Goal: Task Accomplishment & Management: Use online tool/utility

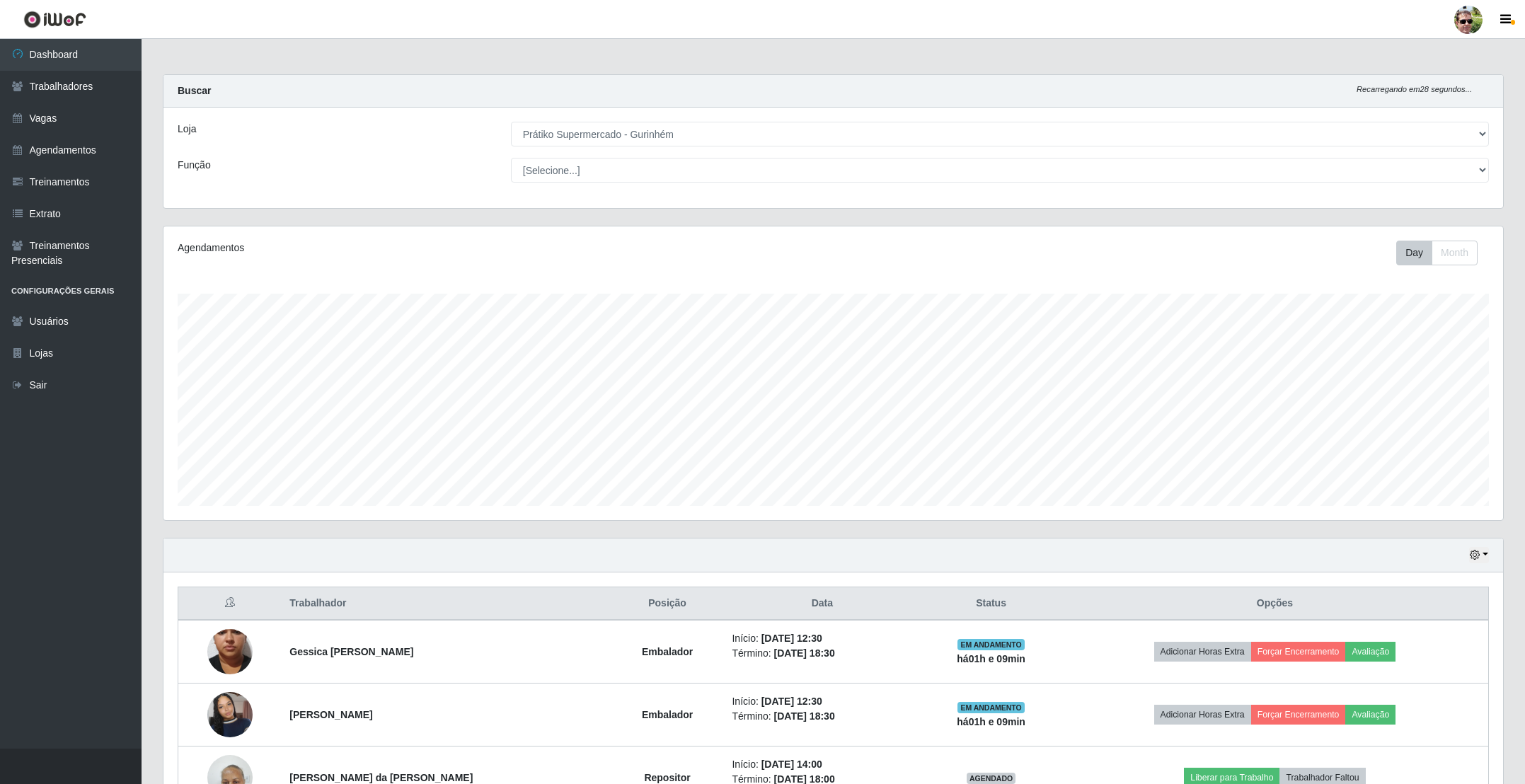
select select "176"
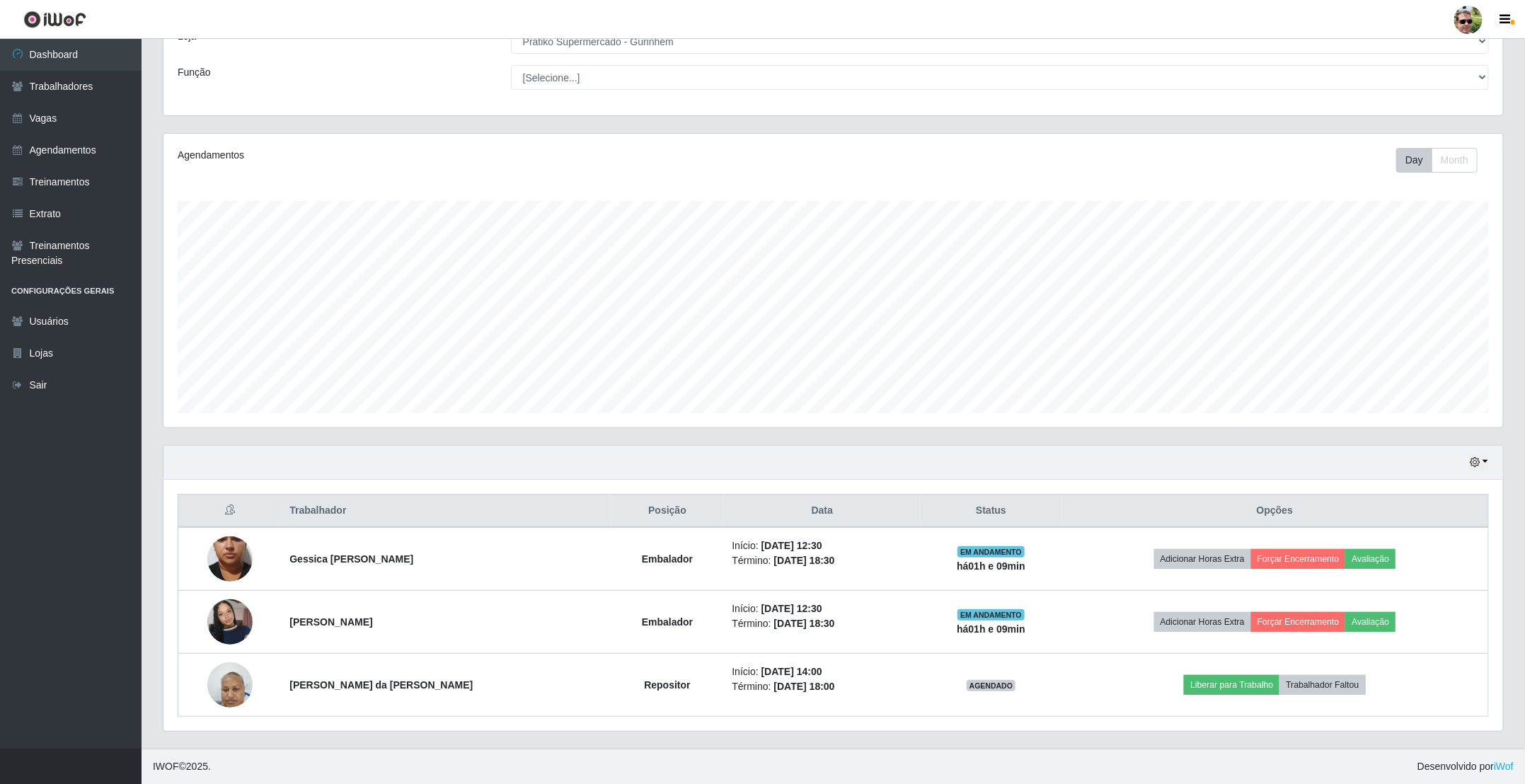
scroll to position [295, 1338]
drag, startPoint x: 279, startPoint y: 508, endPoint x: 1242, endPoint y: 19, distance: 1080.0
click at [1081, 655] on table "Trabalhador Posição Data Status Opções Gessica lino da costa Embalador Início: …" at bounding box center [833, 606] width 1311 height 223
click at [877, 455] on div "Hoje 1 dia 3 dias 1 Semana Não encerrados" at bounding box center [833, 463] width 1339 height 34
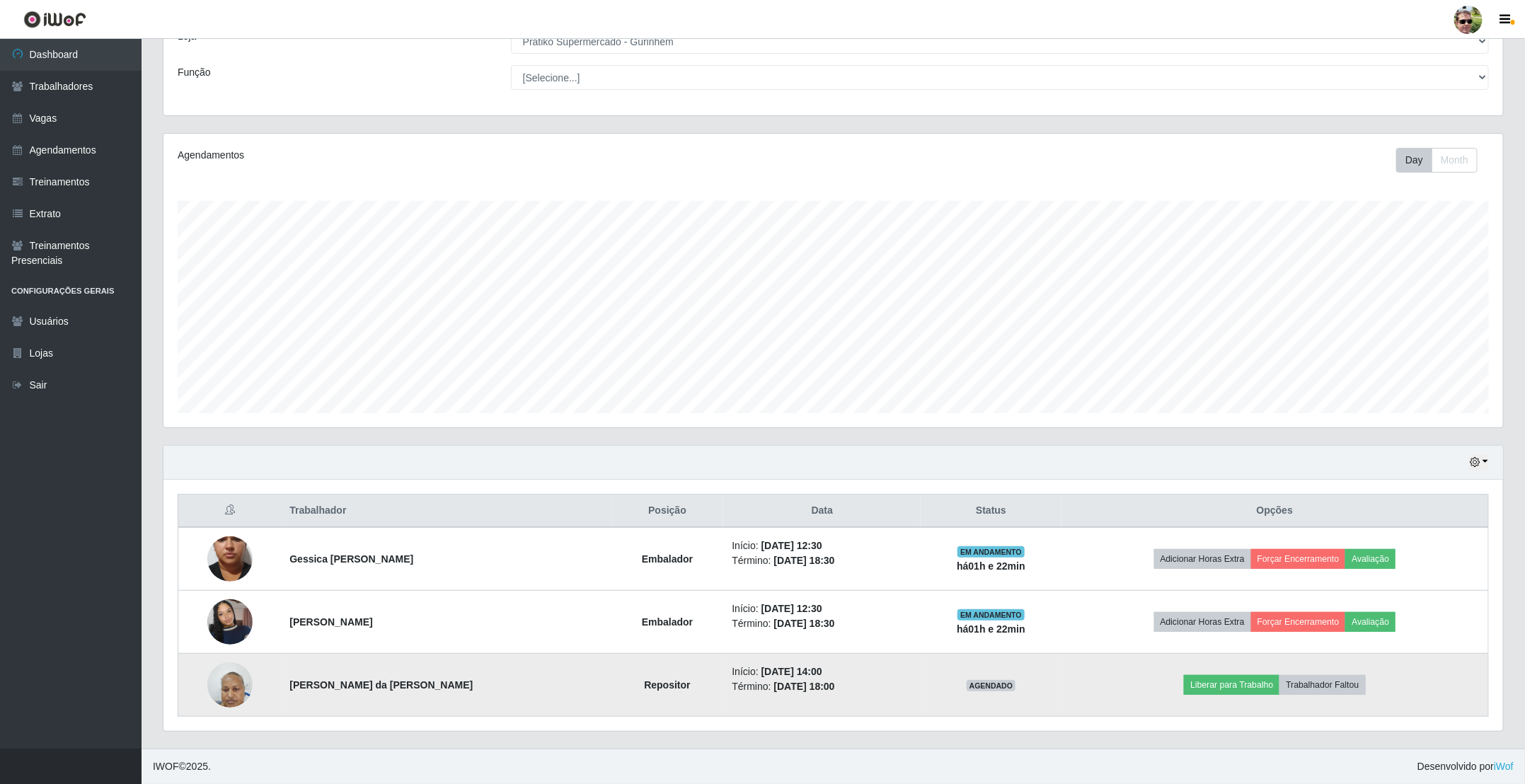
drag, startPoint x: 289, startPoint y: 506, endPoint x: 1086, endPoint y: 686, distance: 817.1
click at [1086, 686] on table "Trabalhador Posição Data Status Opções Gessica lino da costa Embalador Início: …" at bounding box center [833, 606] width 1311 height 223
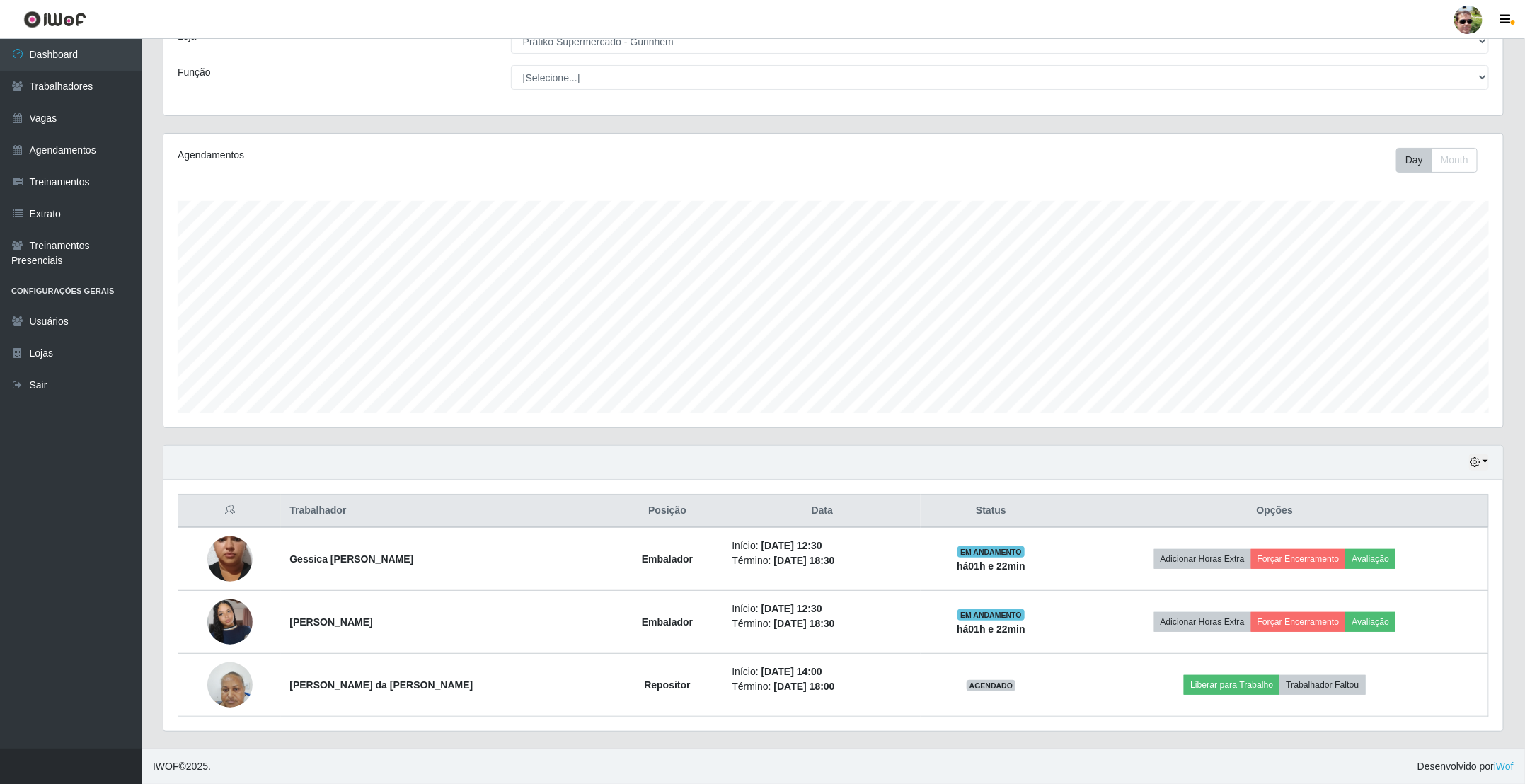
click at [1086, 499] on th "Opções" at bounding box center [1275, 511] width 427 height 33
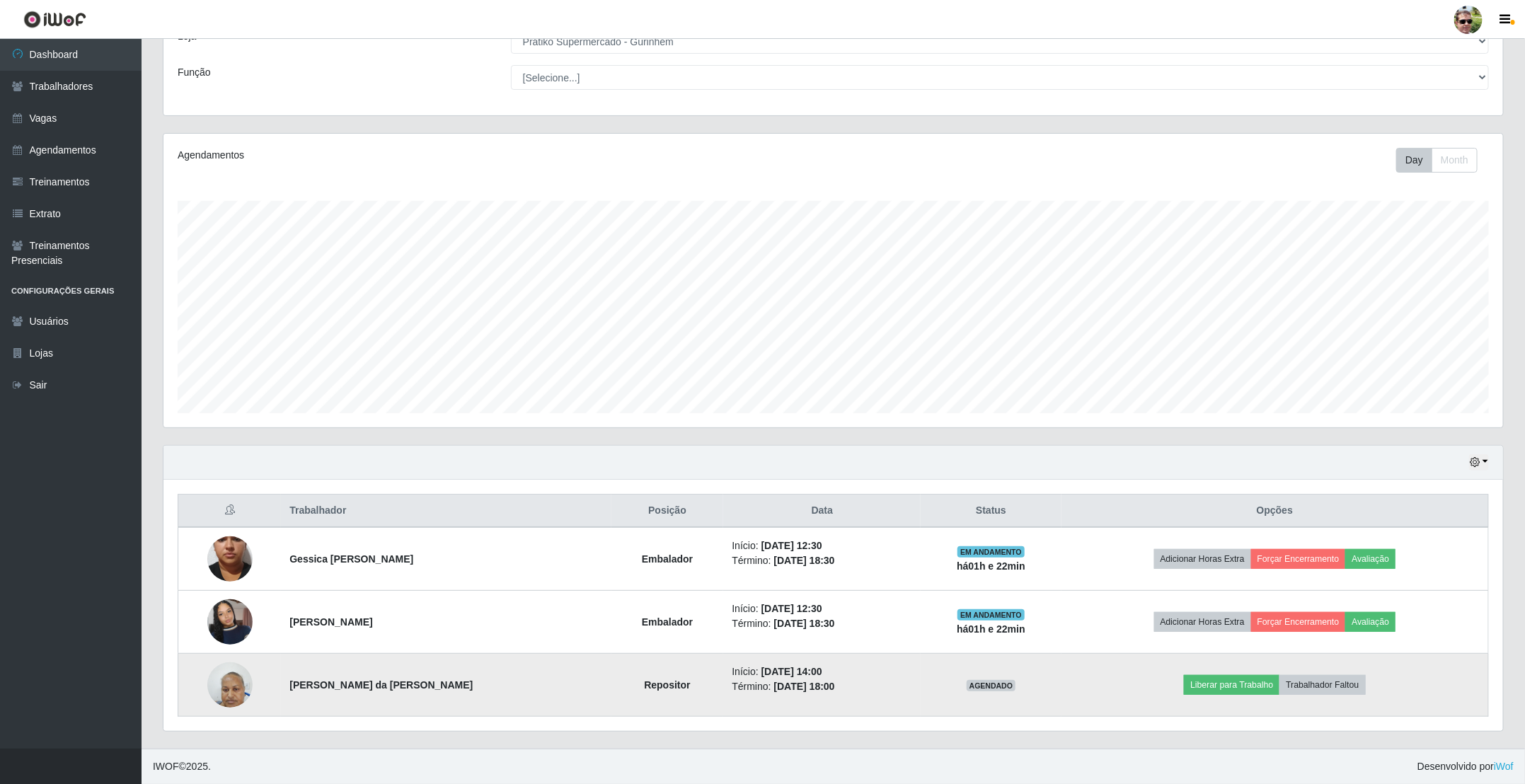
drag, startPoint x: 274, startPoint y: 508, endPoint x: 1091, endPoint y: 686, distance: 836.2
click at [1091, 686] on table "Trabalhador Posição Data Status Opções Gessica lino da costa Embalador Início: …" at bounding box center [833, 606] width 1311 height 223
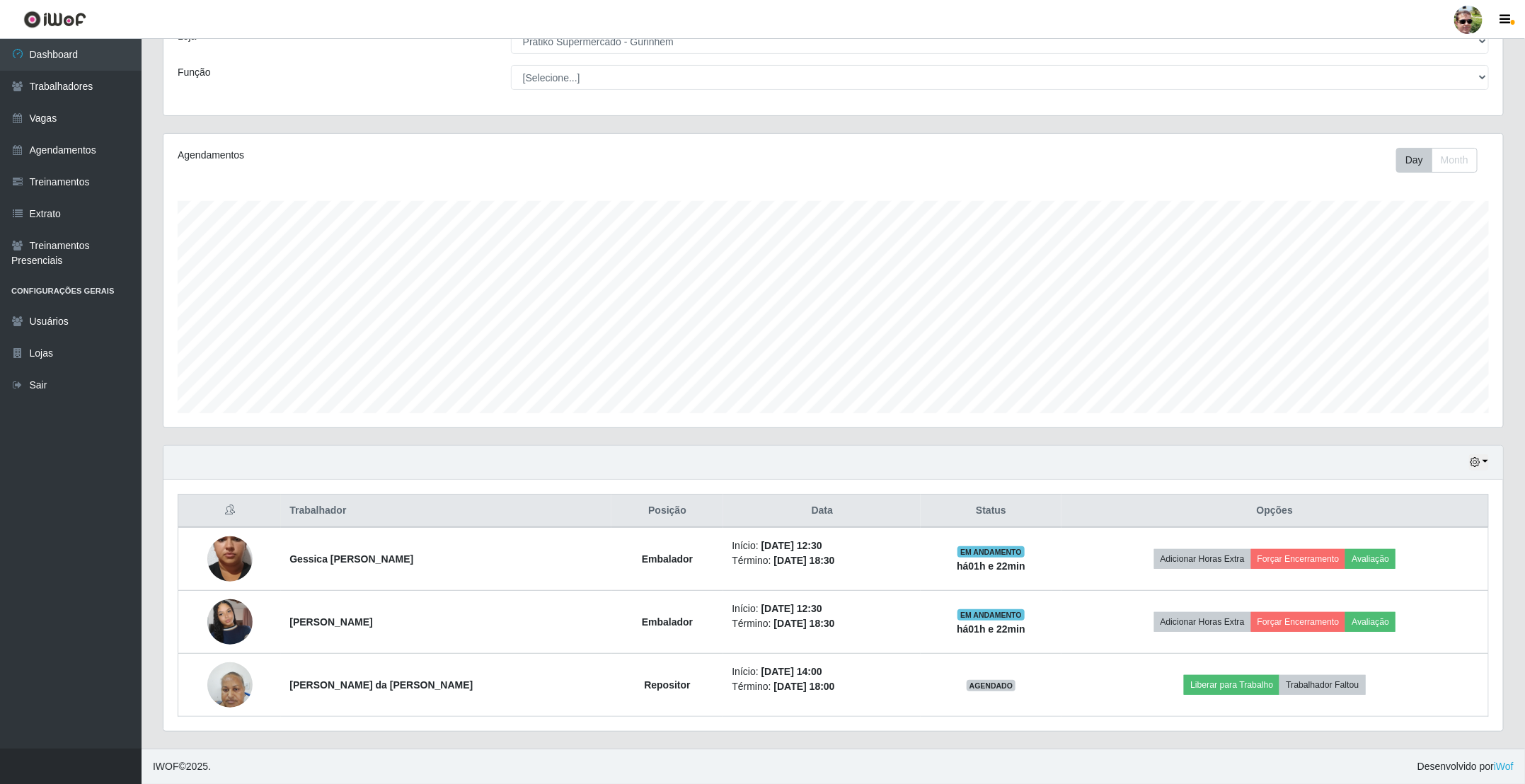
click at [1085, 499] on th "Opções" at bounding box center [1275, 511] width 427 height 33
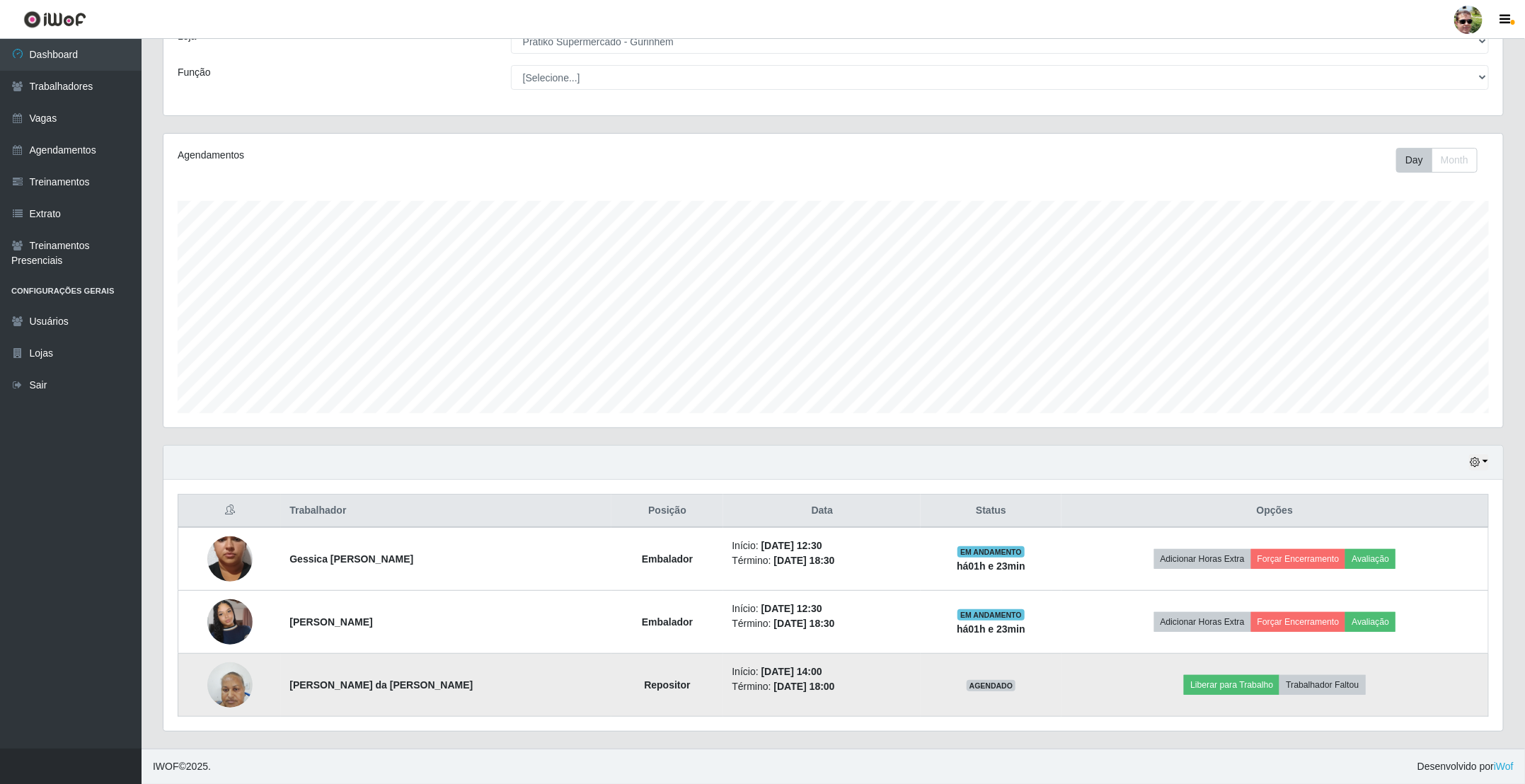
drag, startPoint x: 268, startPoint y: 512, endPoint x: 1089, endPoint y: 686, distance: 839.2
click at [1093, 687] on table "Trabalhador Posição Data Status Opções Gessica lino da costa Embalador Início: …" at bounding box center [833, 606] width 1311 height 223
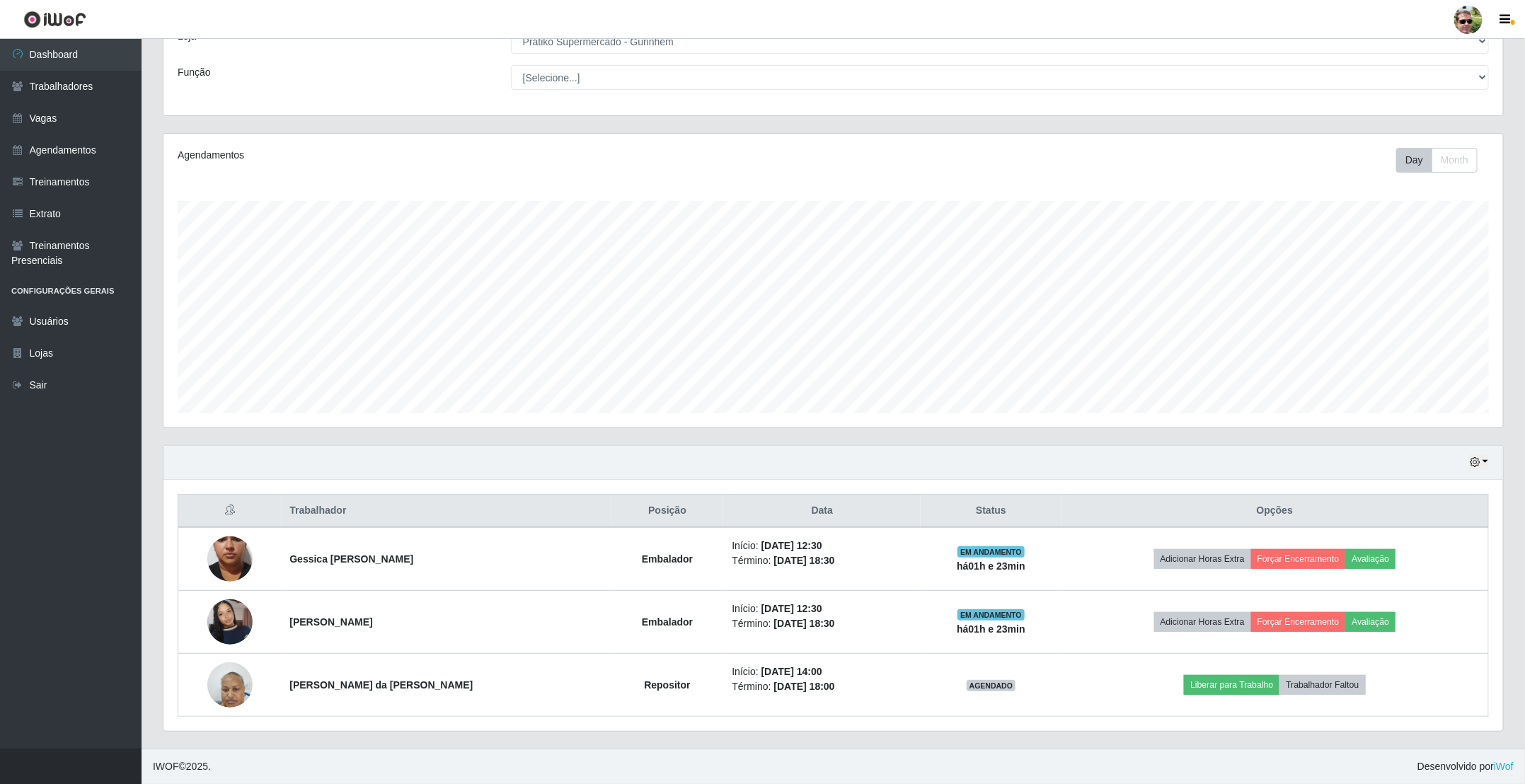
click at [1089, 502] on th "Opções" at bounding box center [1275, 511] width 427 height 33
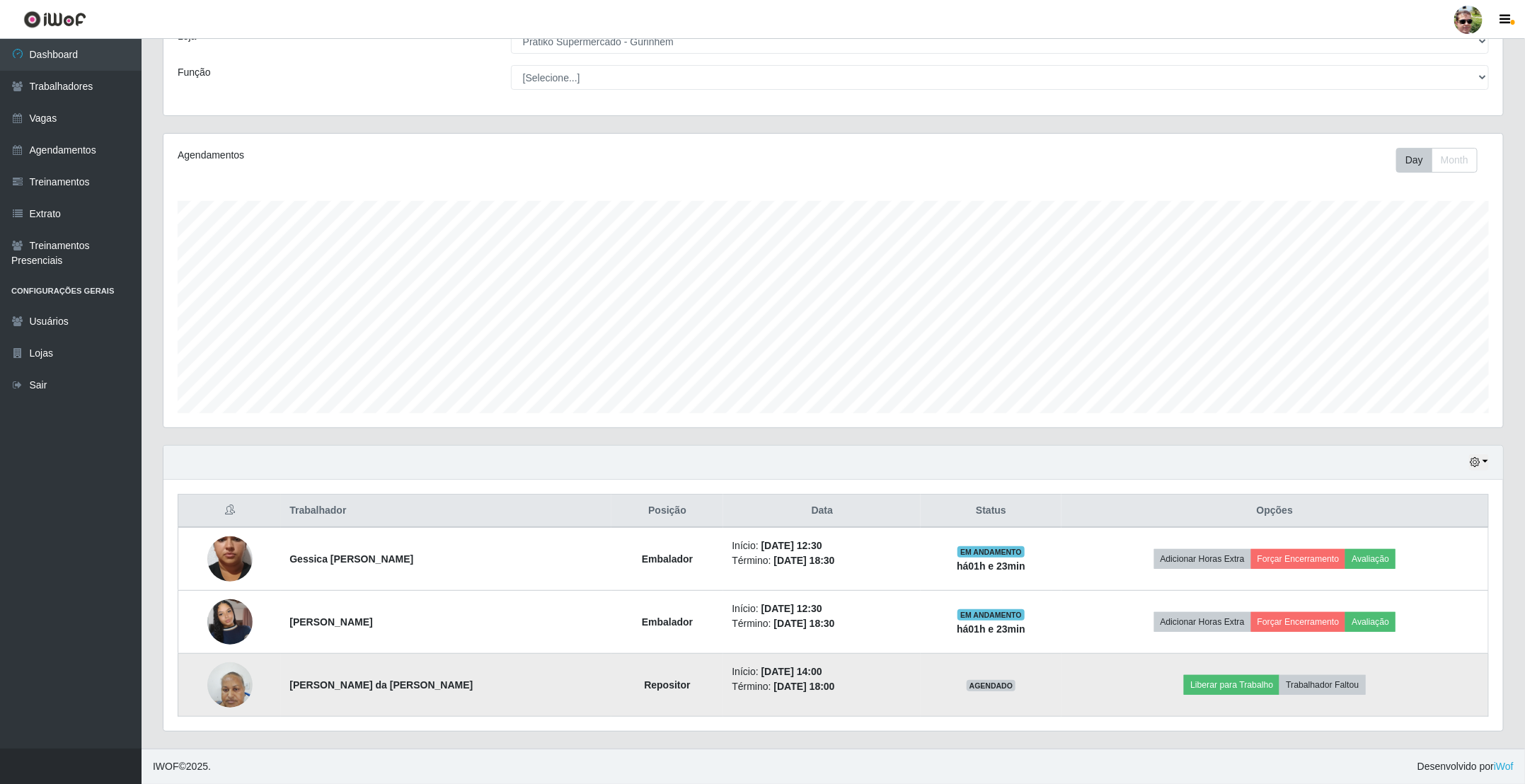
drag, startPoint x: 291, startPoint y: 503, endPoint x: 1102, endPoint y: 679, distance: 829.9
click at [1102, 679] on table "Trabalhador Posição Data Status Opções Gessica lino da costa Embalador Início: …" at bounding box center [833, 606] width 1311 height 223
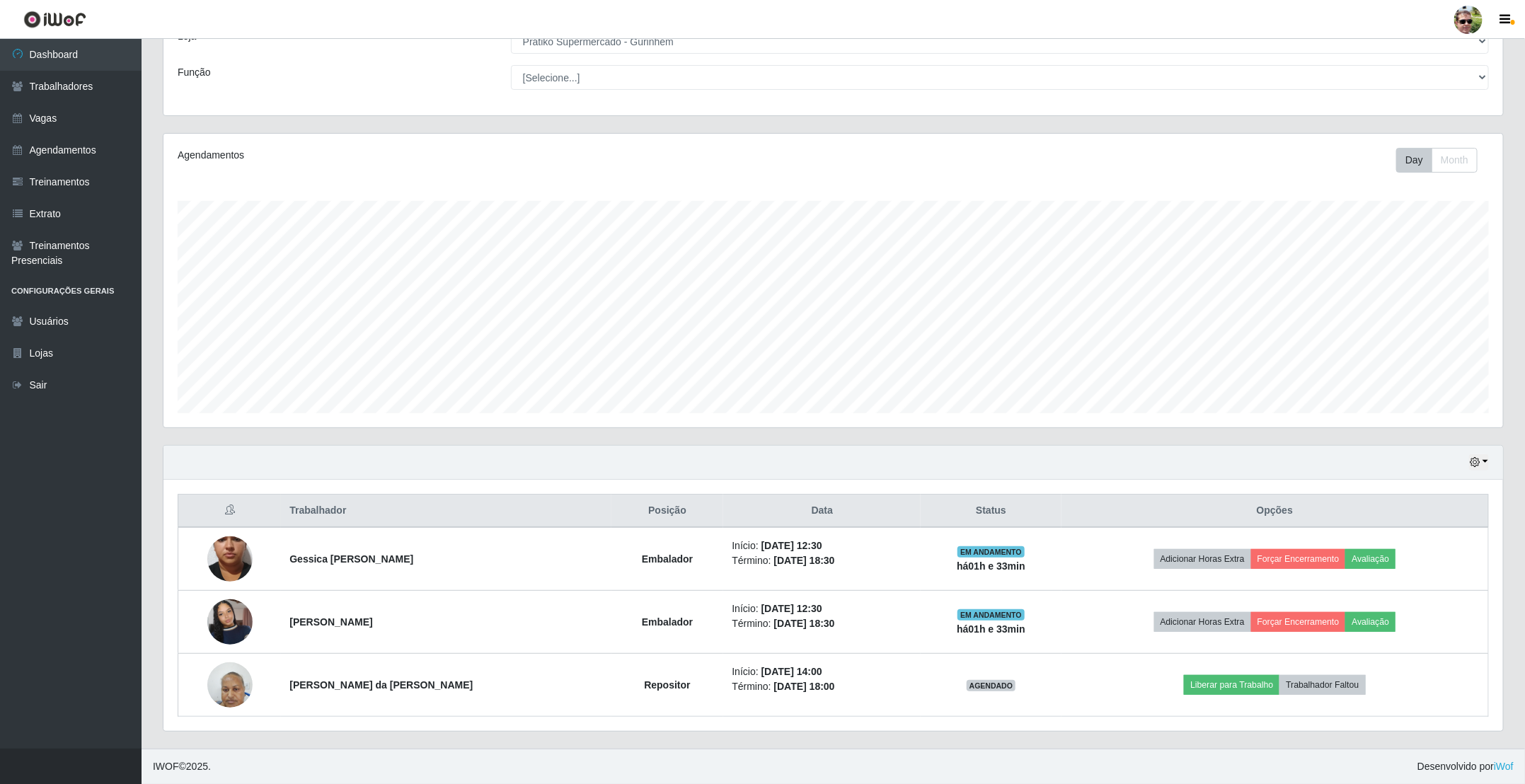
click at [884, 465] on div "Hoje 1 dia 3 dias 1 Semana Não encerrados" at bounding box center [833, 463] width 1339 height 34
click at [910, 457] on div "Hoje 1 dia 3 dias 1 Semana Não encerrados" at bounding box center [833, 463] width 1339 height 34
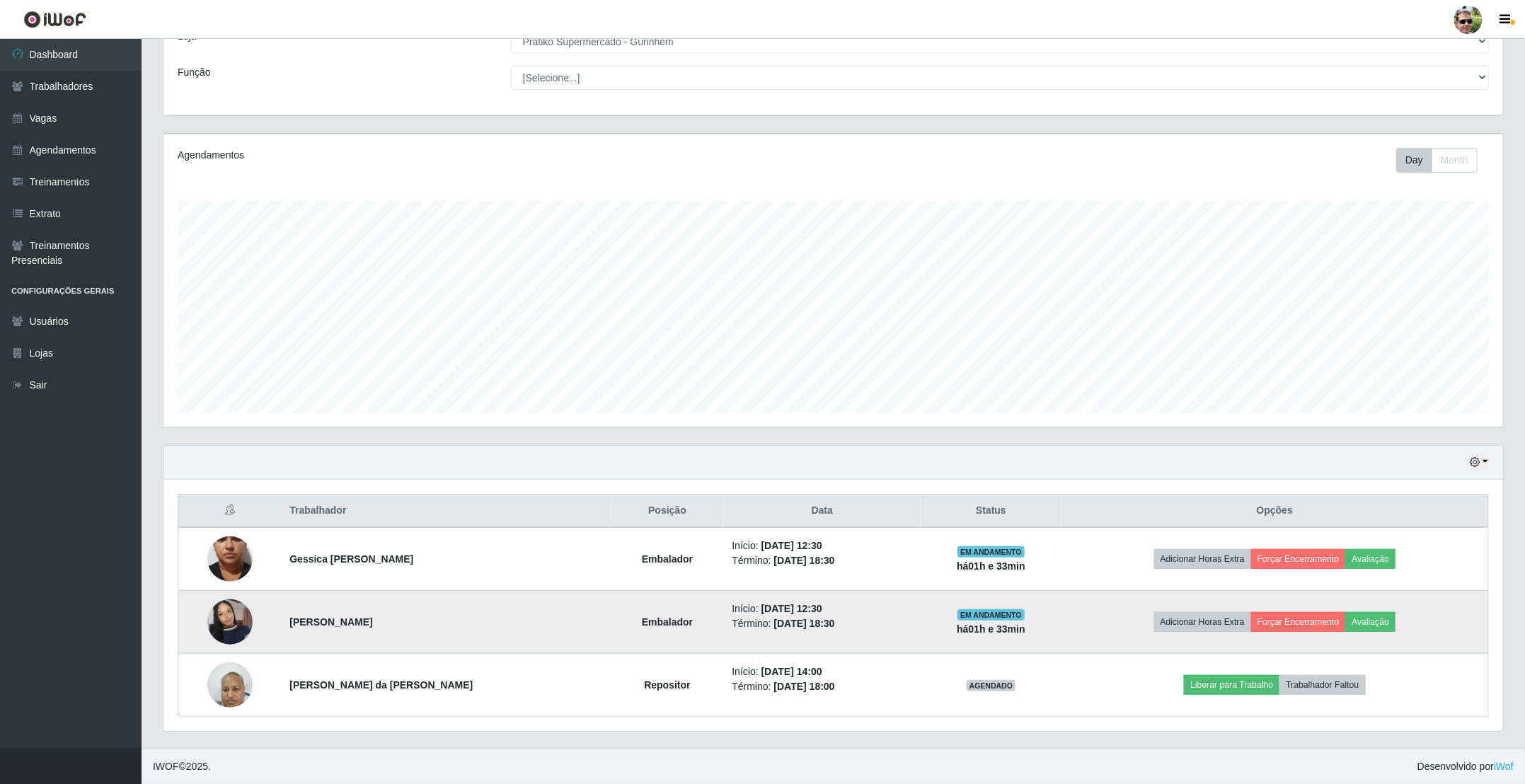
drag, startPoint x: 288, startPoint y: 554, endPoint x: 439, endPoint y: 614, distance: 162.5
click at [439, 614] on tbody "Gessica lino da costa Embalador Início: [DATE] 12:30 Término: [DATE] 18:30 EM A…" at bounding box center [833, 621] width 1310 height 189
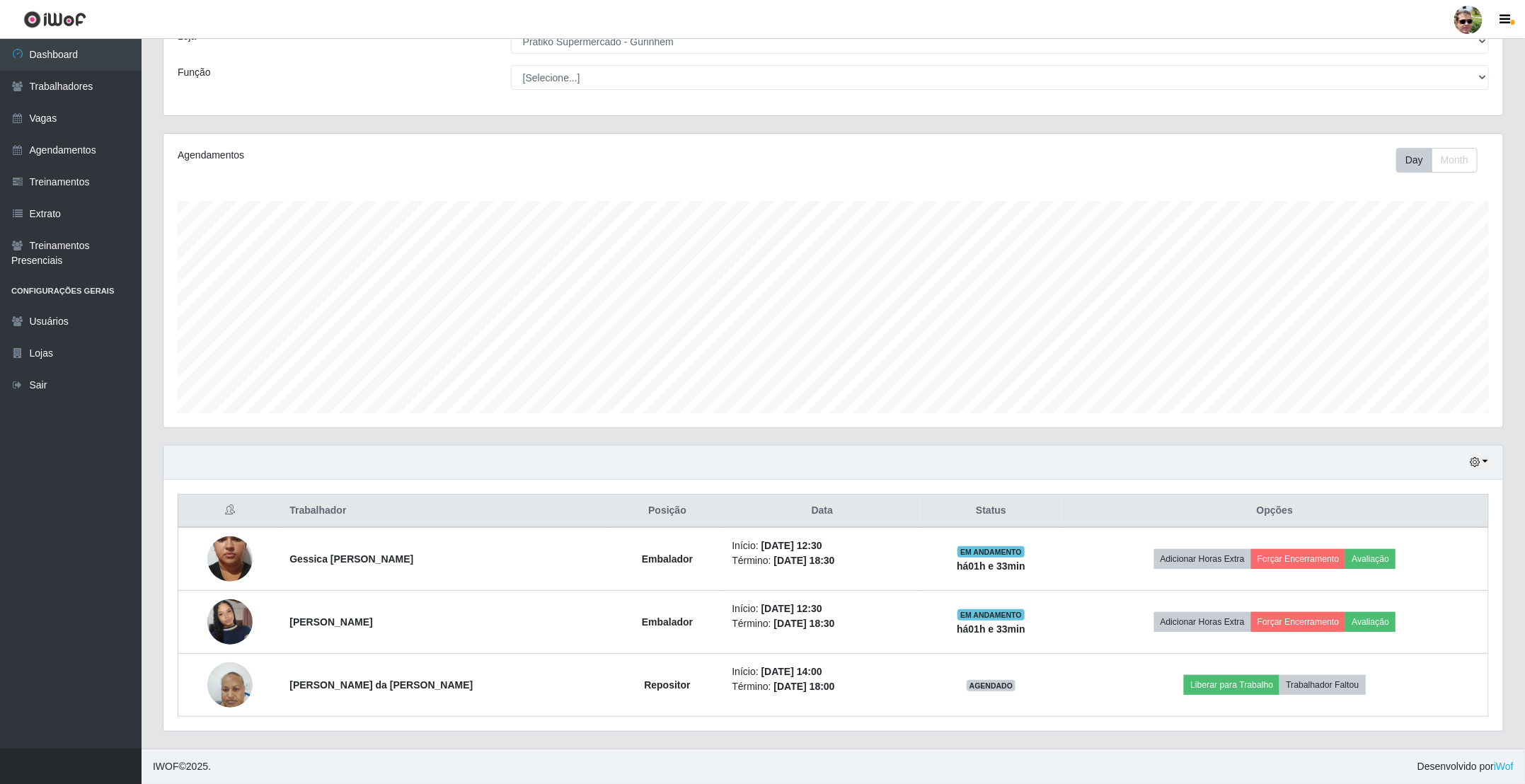
click at [881, 446] on div "Hoje 1 dia 3 dias 1 Semana Não encerrados" at bounding box center [833, 463] width 1339 height 34
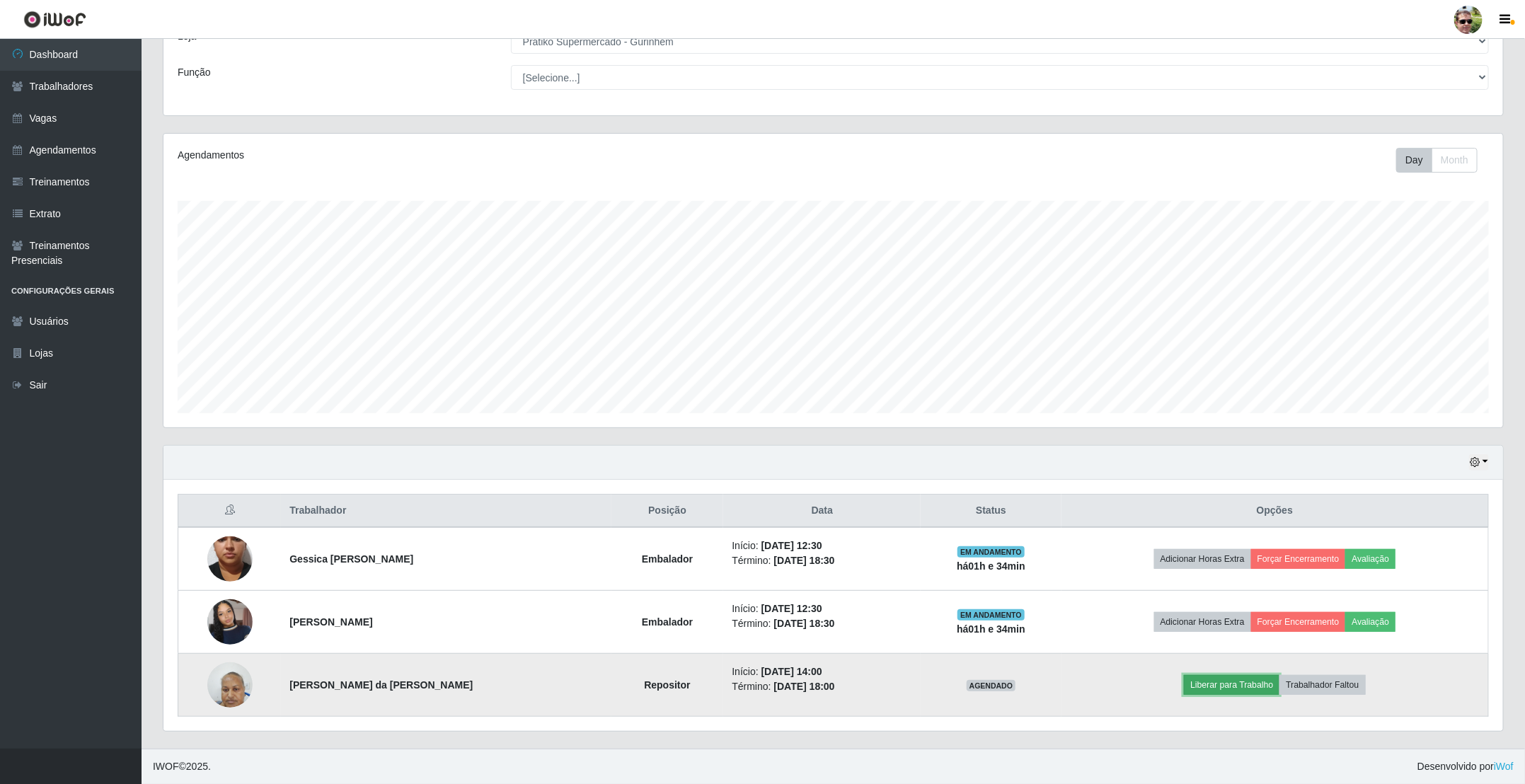
click at [1246, 684] on button "Liberar para Trabalho" at bounding box center [1231, 684] width 96 height 20
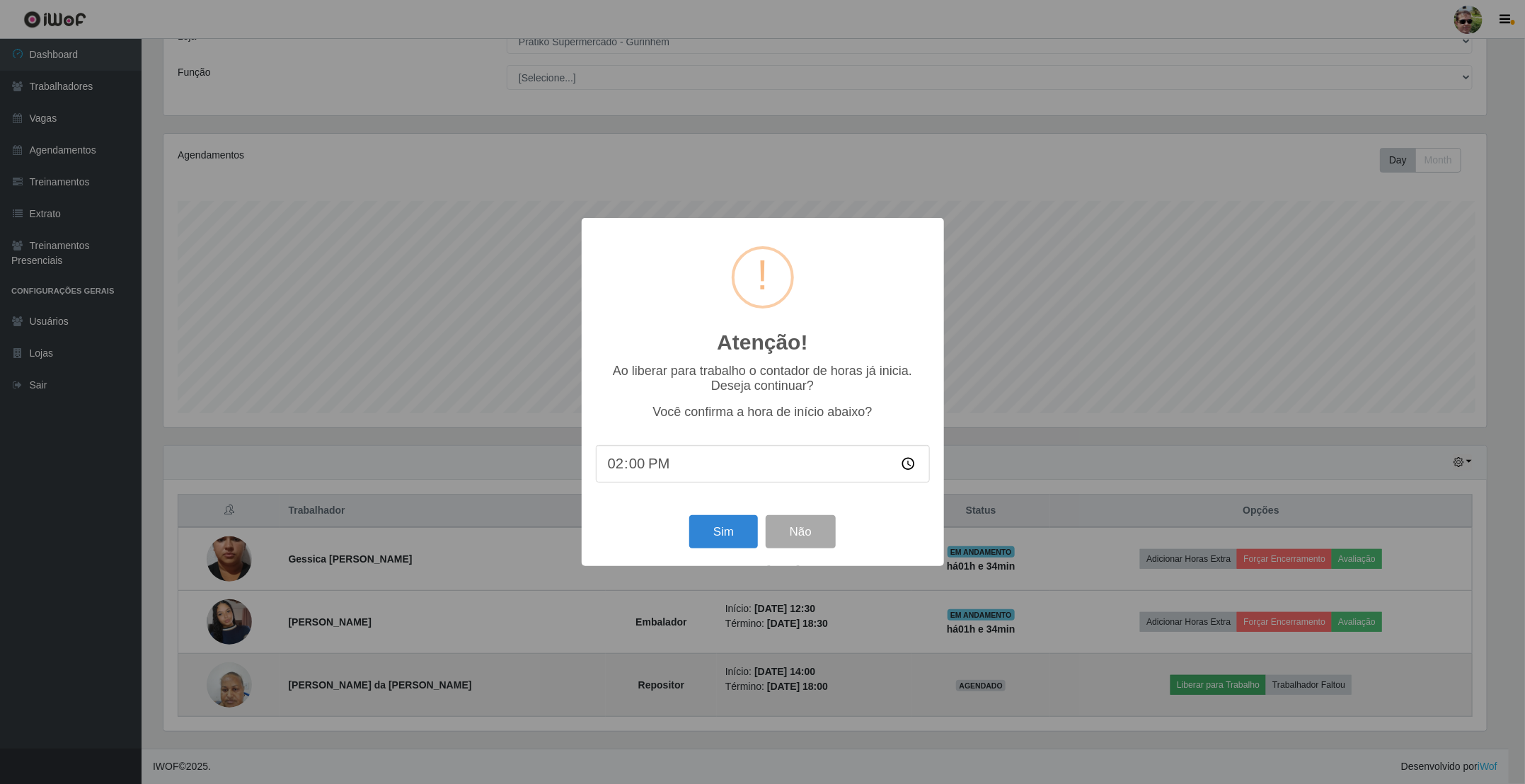
scroll to position [295, 1327]
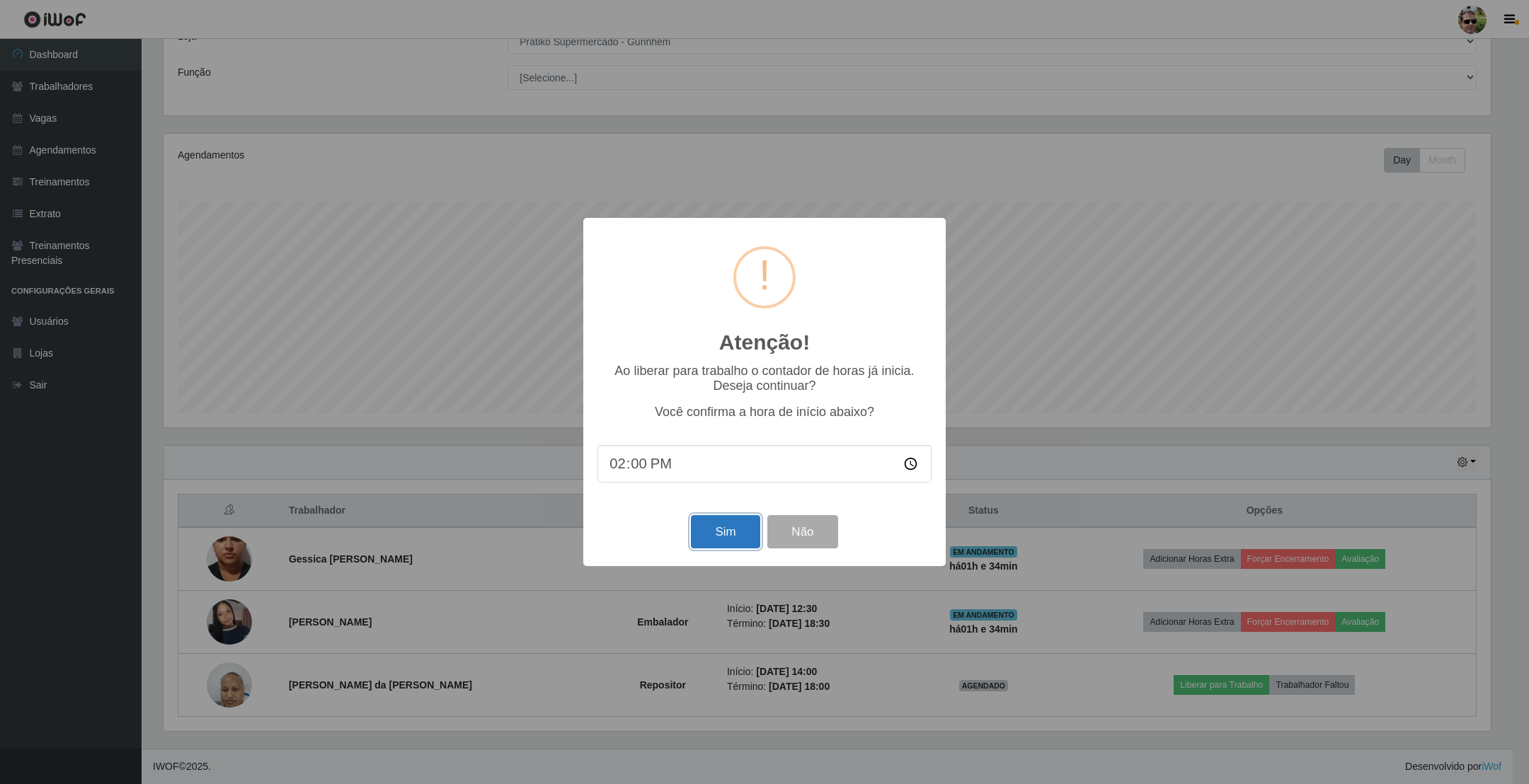
click at [710, 536] on button "Sim" at bounding box center [725, 531] width 68 height 33
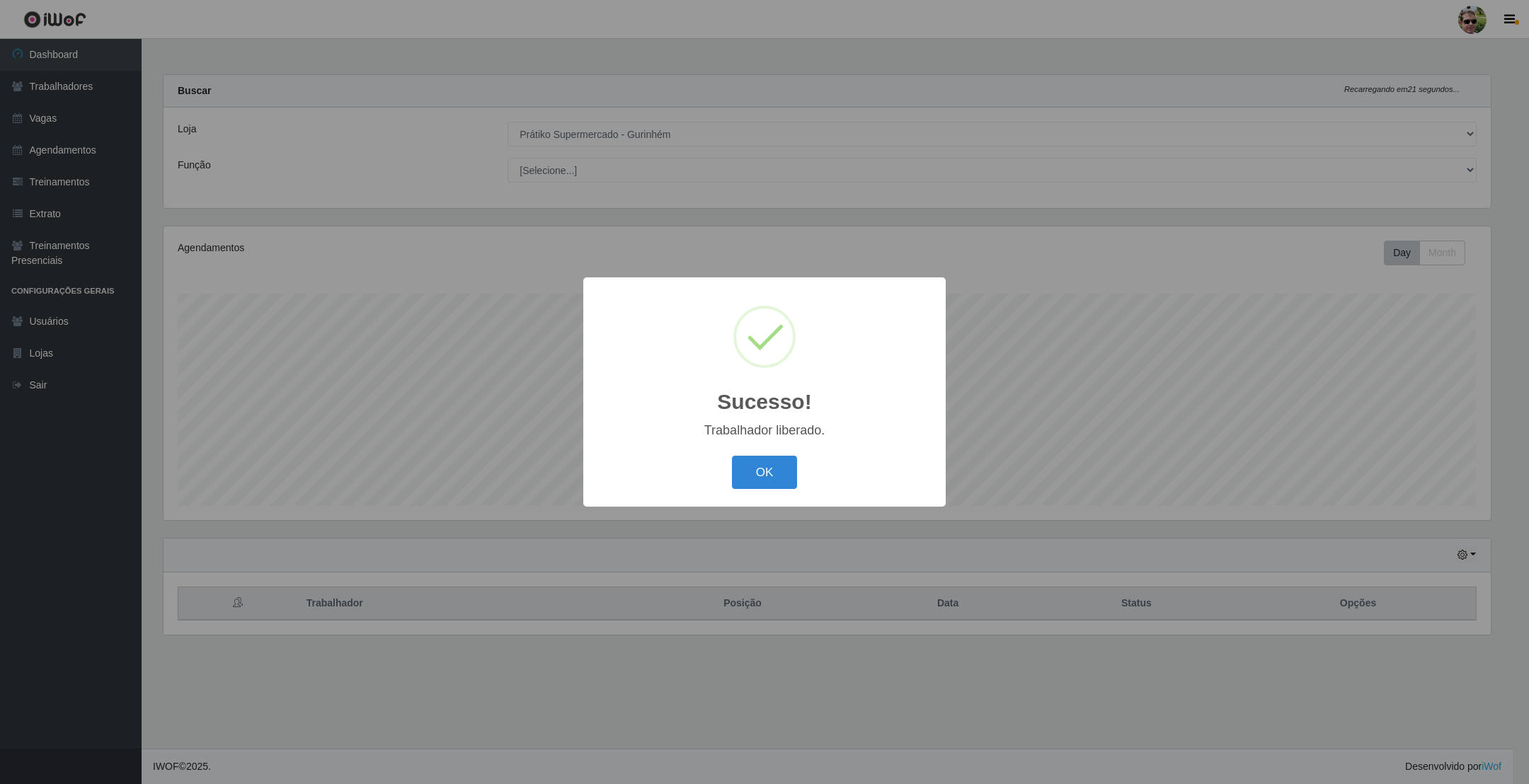
click at [732, 456] on button "OK" at bounding box center [765, 472] width 66 height 33
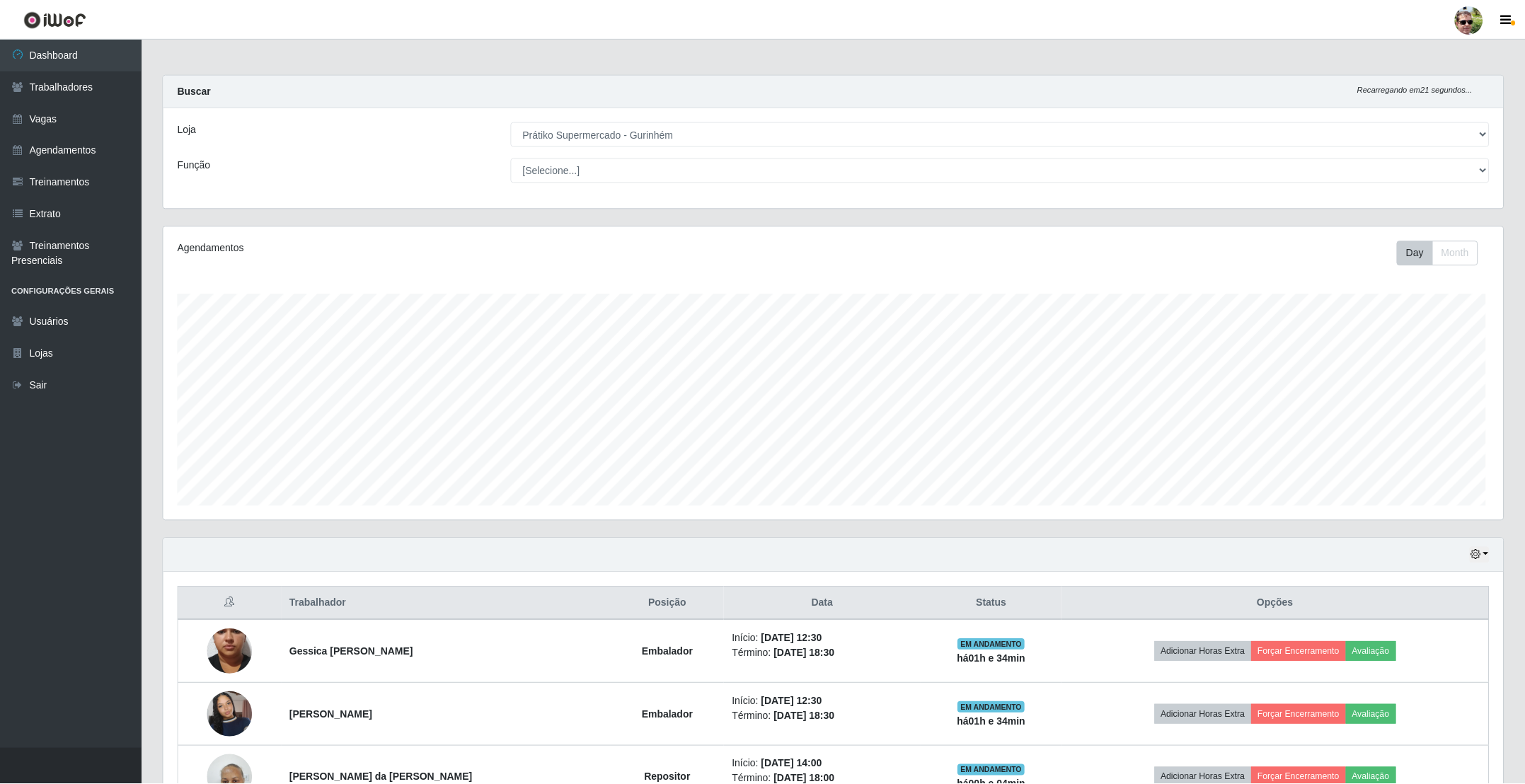
scroll to position [295, 1338]
